Goal: Information Seeking & Learning: Compare options

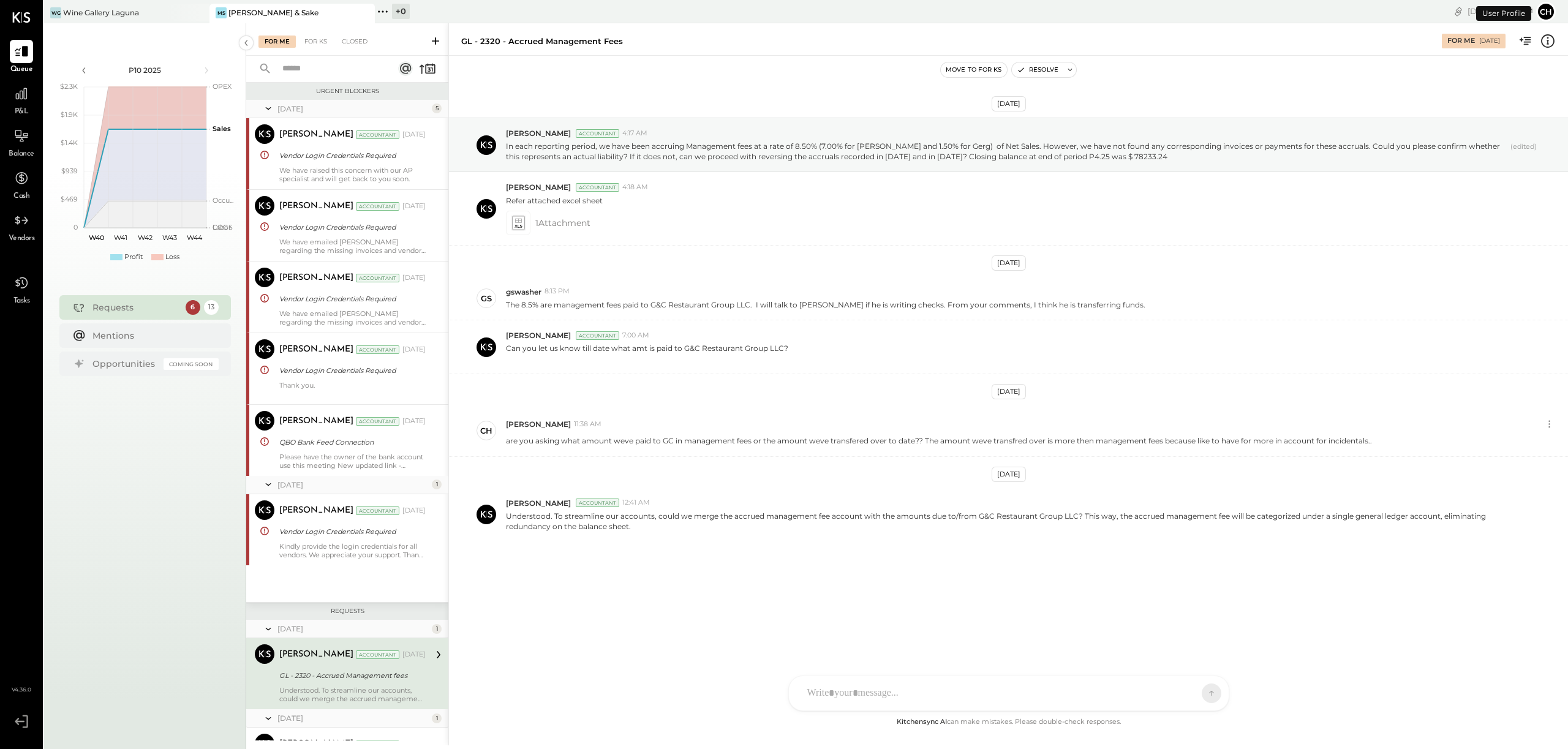
scroll to position [262, 0]
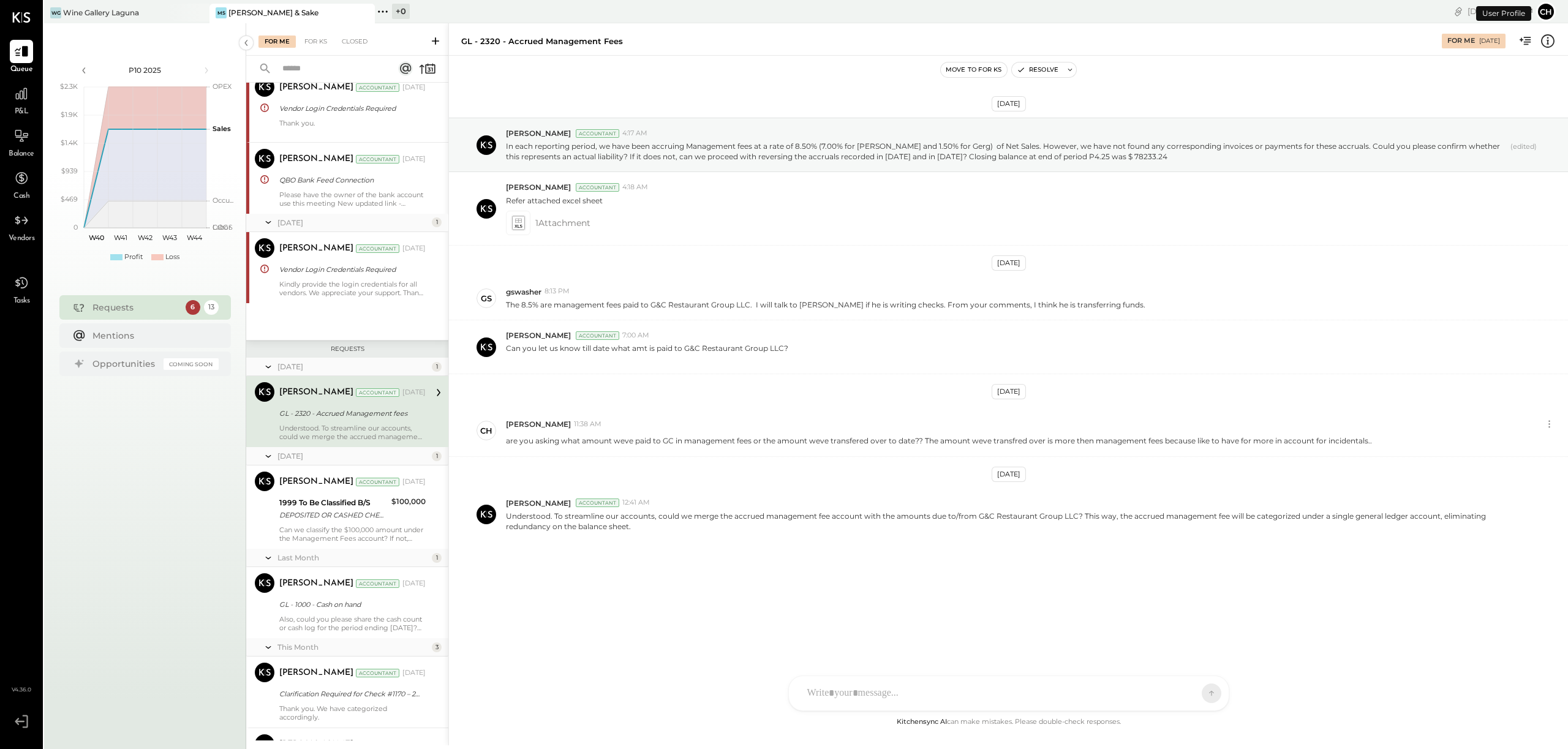
click at [23, 108] on span "P&L" at bounding box center [22, 112] width 14 height 11
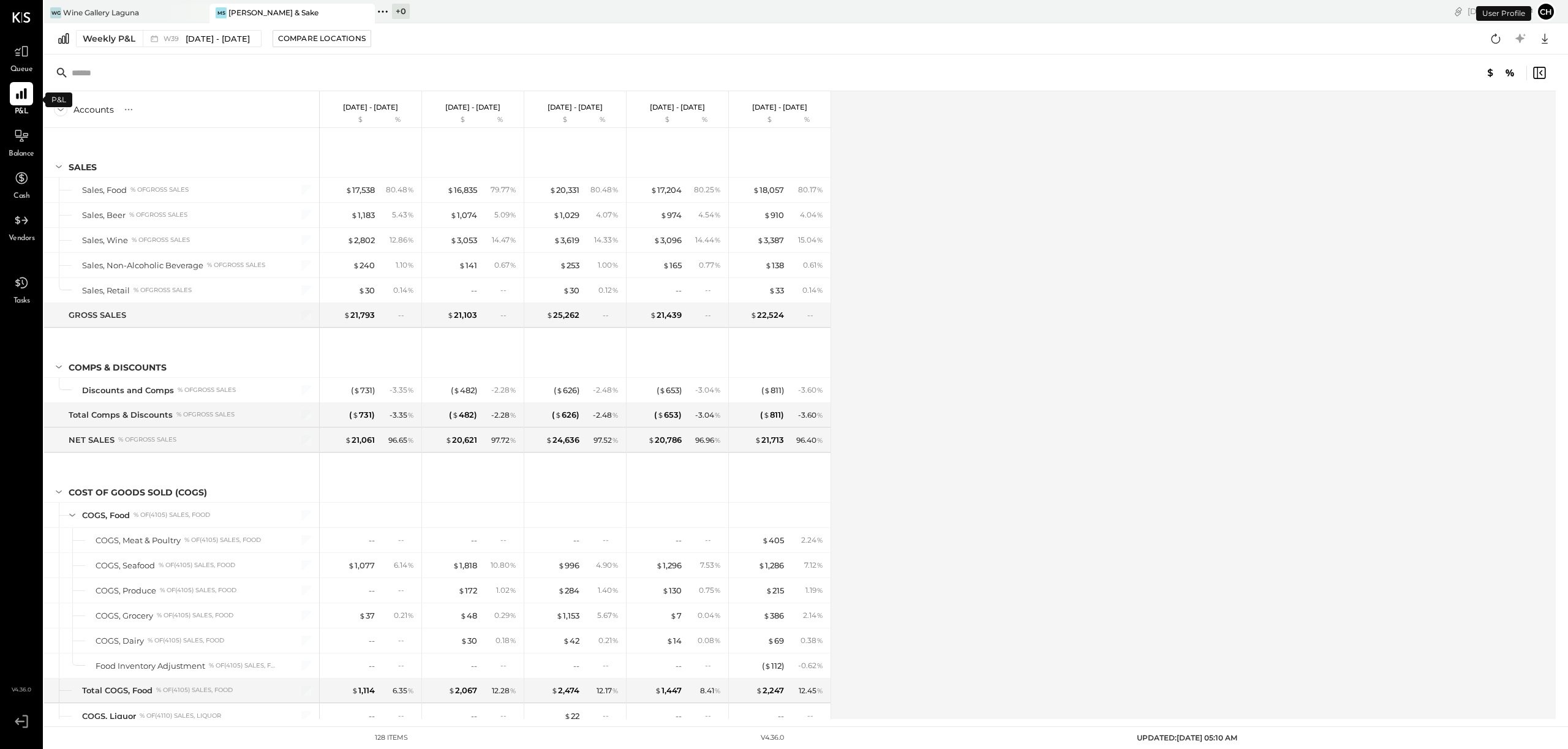
click at [29, 108] on div "P&L" at bounding box center [22, 100] width 23 height 36
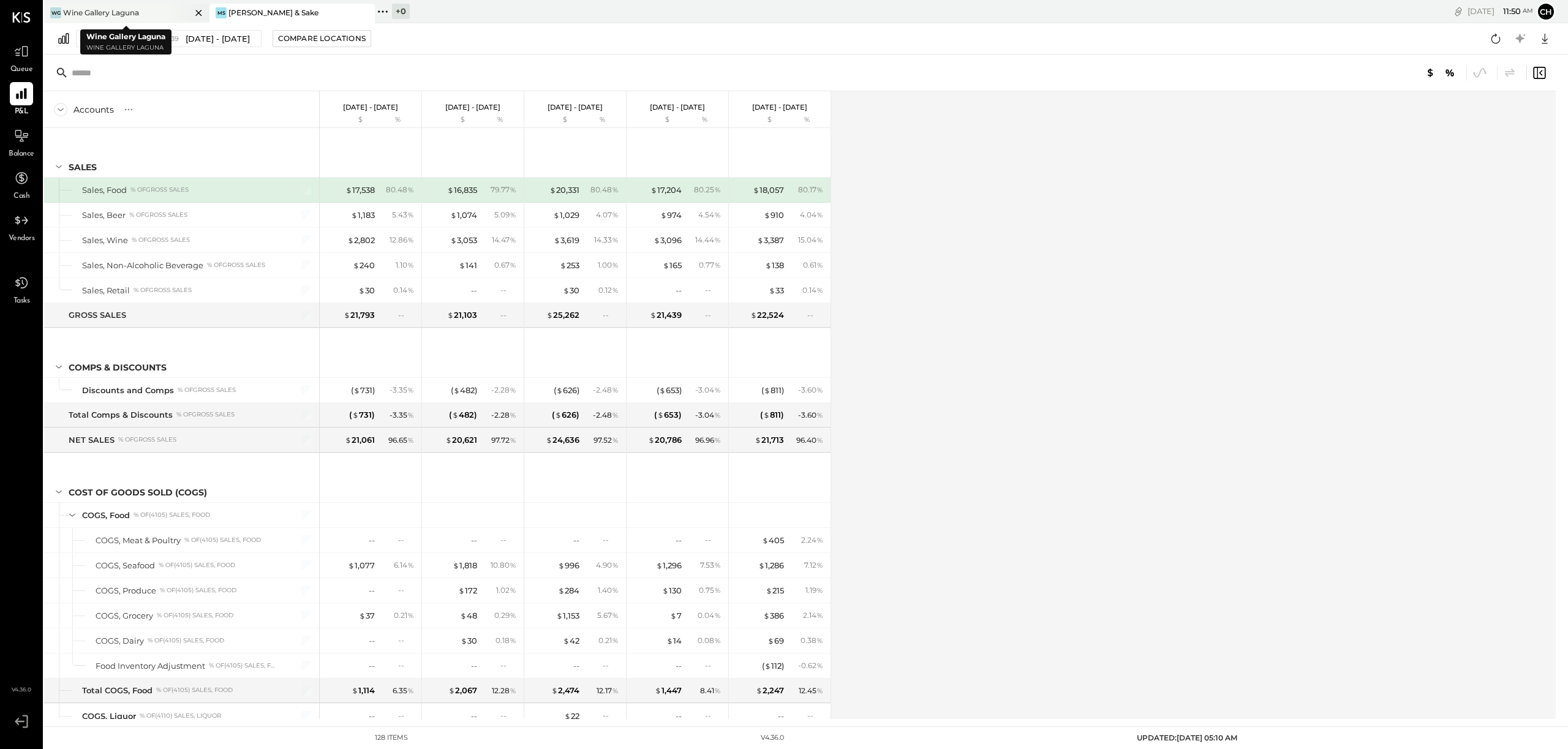
click at [110, 13] on div "Wine Gallery Laguna" at bounding box center [101, 12] width 76 height 10
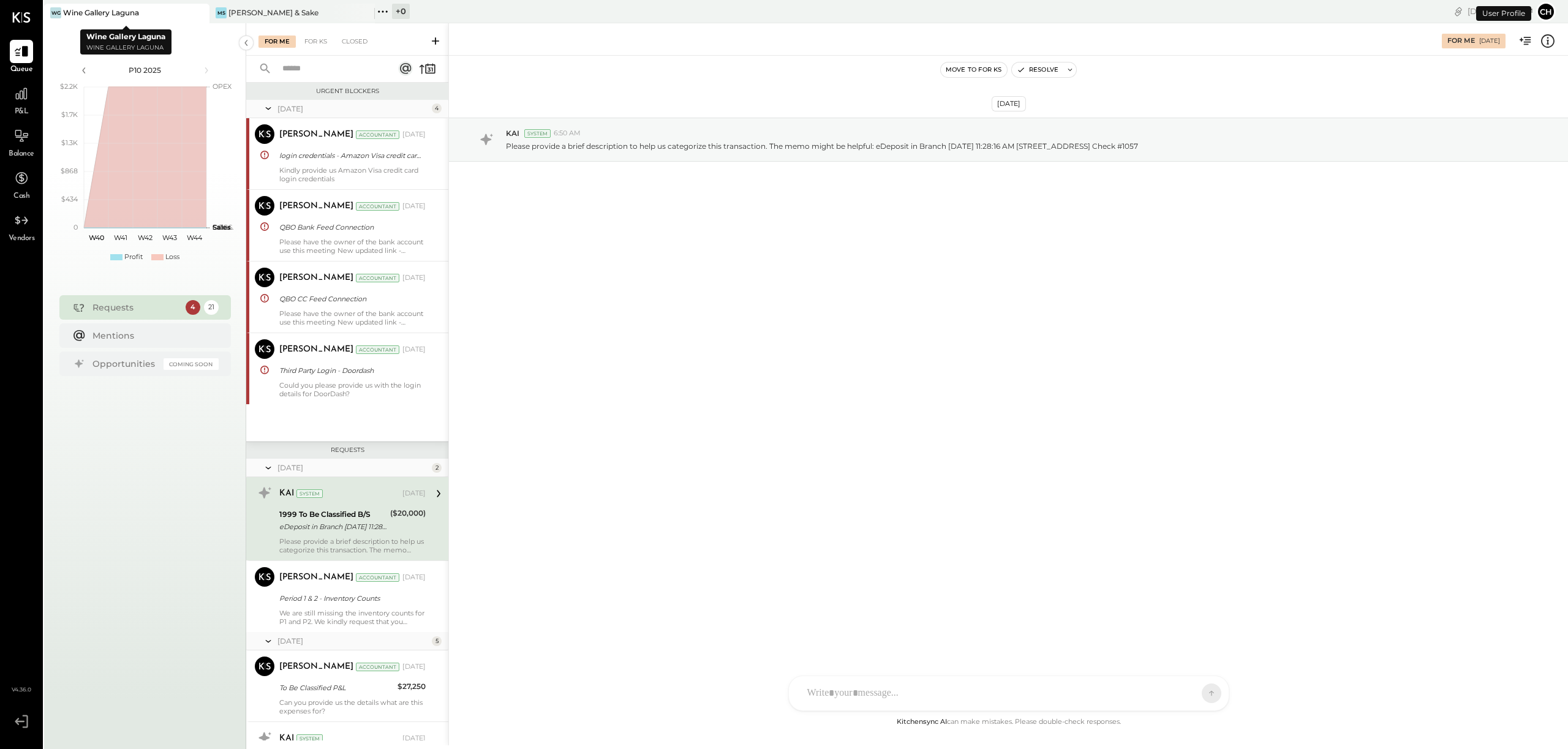
scroll to position [107, 0]
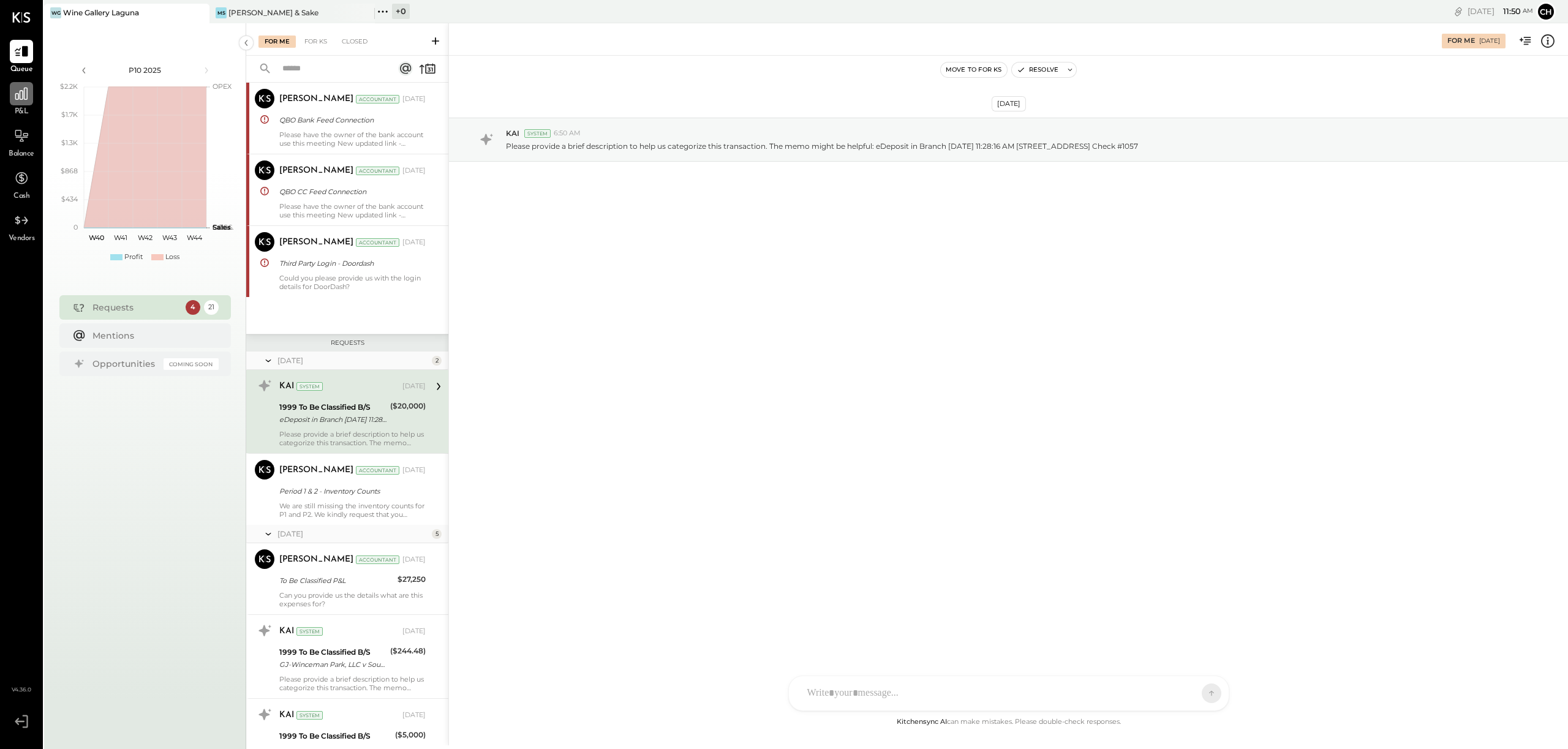
click at [24, 101] on icon at bounding box center [21, 94] width 16 height 16
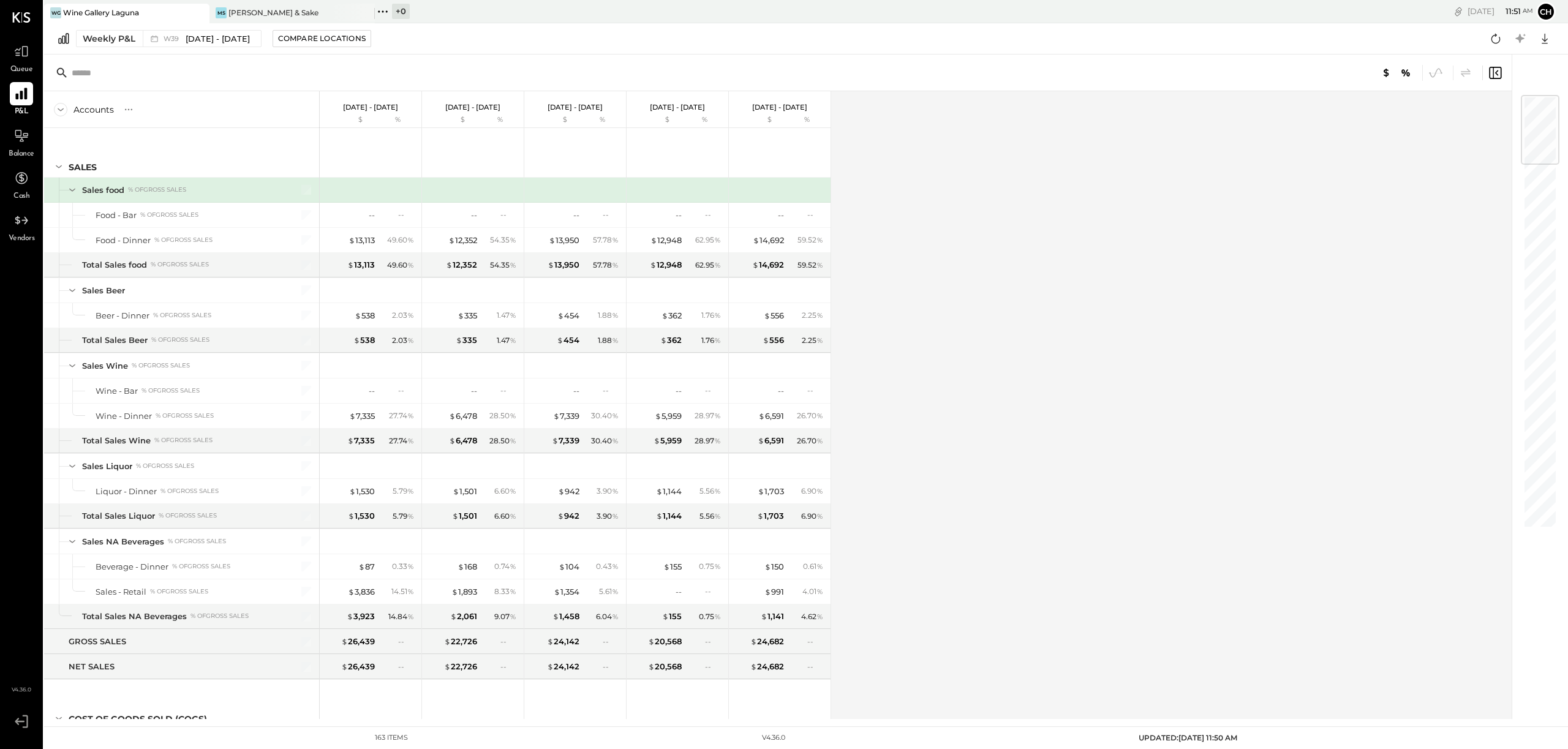
click at [27, 96] on icon at bounding box center [21, 94] width 12 height 12
click at [25, 97] on icon at bounding box center [21, 94] width 12 height 12
click at [25, 86] on icon at bounding box center [21, 94] width 16 height 16
click at [298, 33] on button "Compare Locations" at bounding box center [322, 38] width 98 height 17
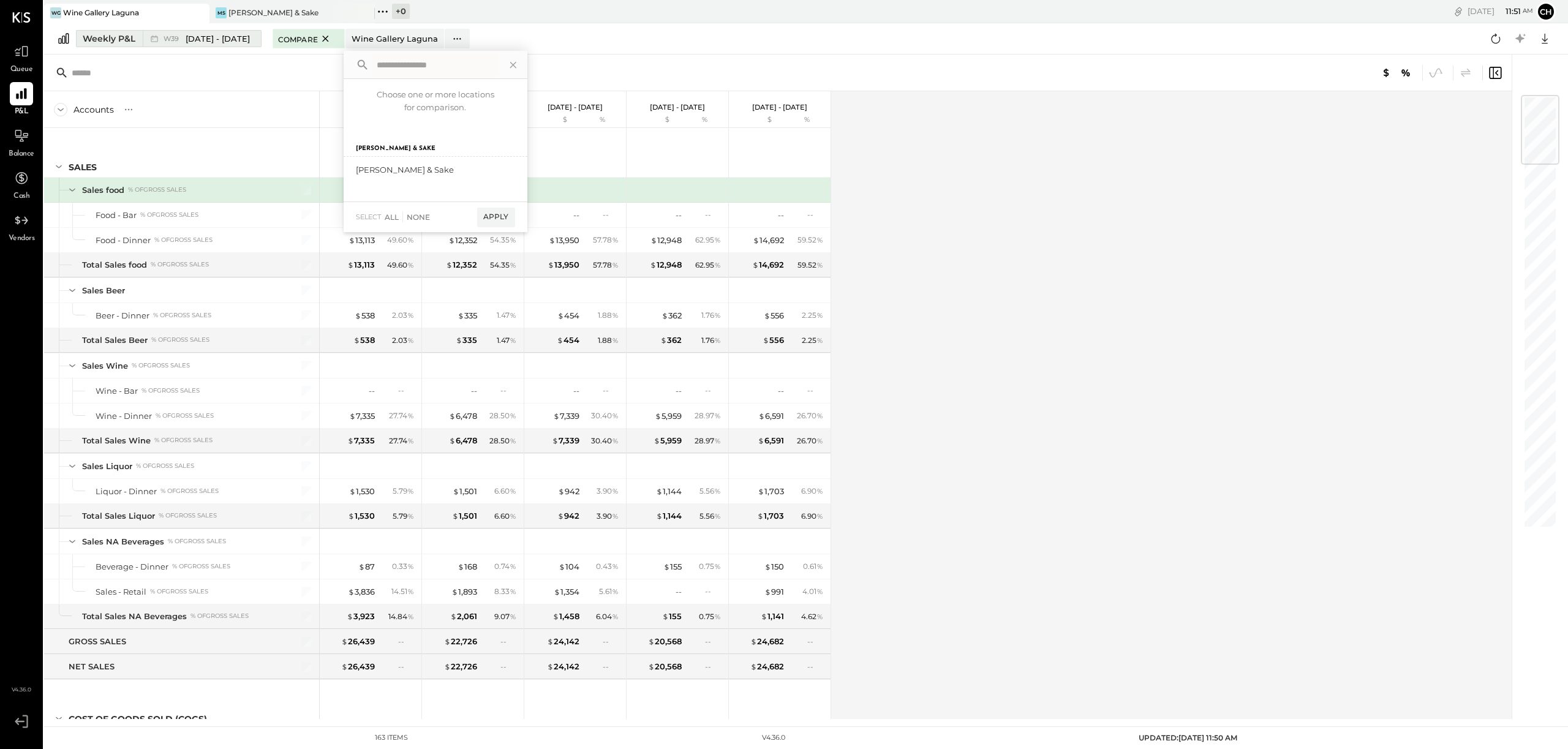
click at [189, 40] on span "[DATE] - [DATE]" at bounding box center [218, 38] width 64 height 12
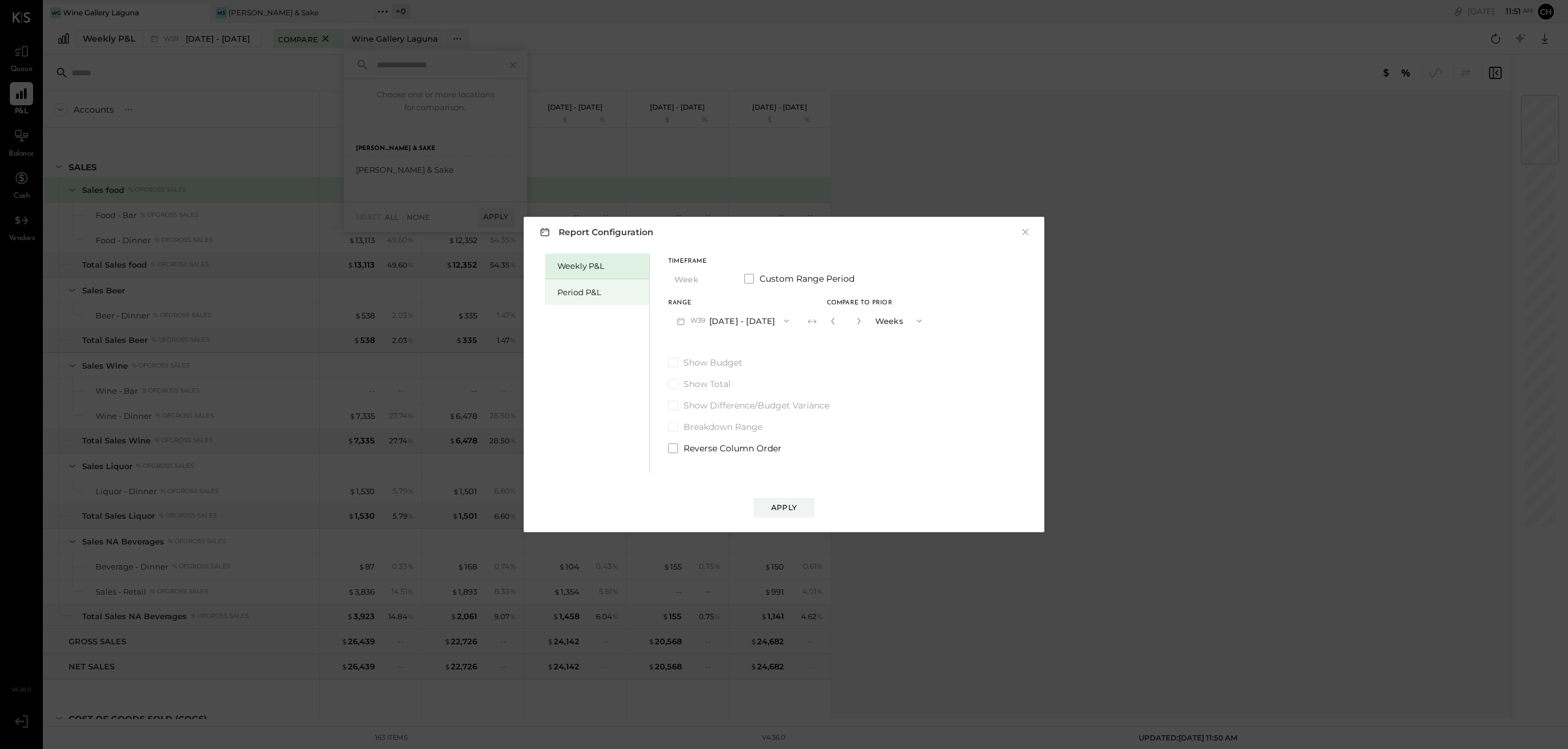
click at [586, 291] on div "Period P&L" at bounding box center [600, 292] width 86 height 12
click at [706, 320] on button "P10 [DATE] - [DATE]" at bounding box center [731, 320] width 126 height 23
click at [729, 343] on span "[DATE] - [DATE]" at bounding box center [726, 348] width 58 height 10
click at [803, 504] on button "Apply" at bounding box center [784, 507] width 62 height 19
